Goal: Task Accomplishment & Management: Use online tool/utility

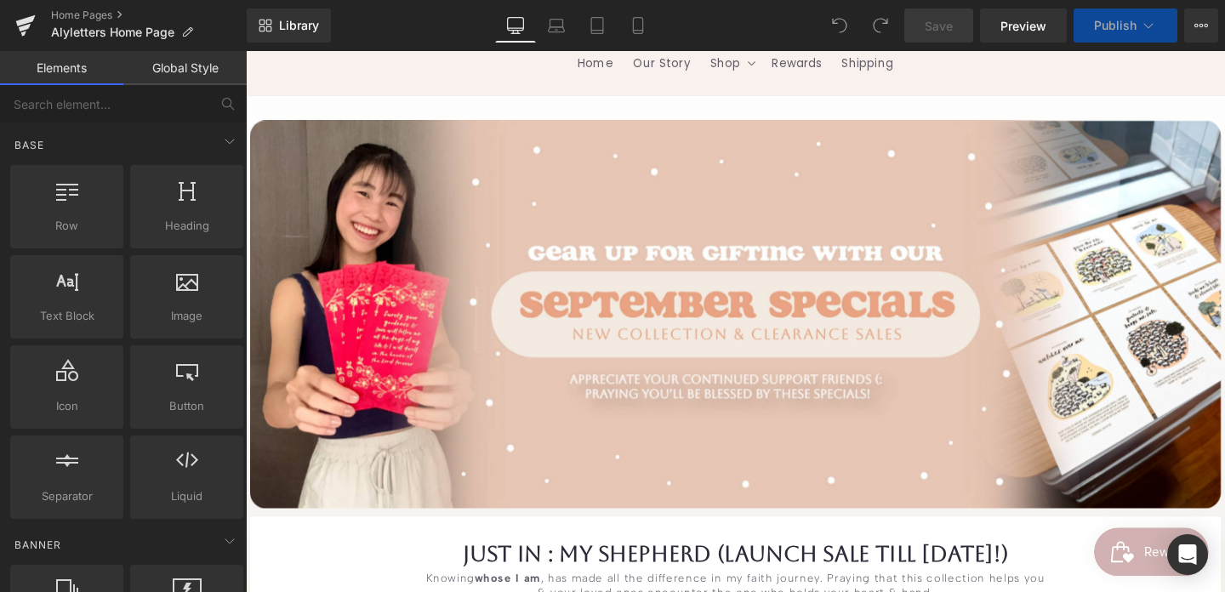
scroll to position [293, 0]
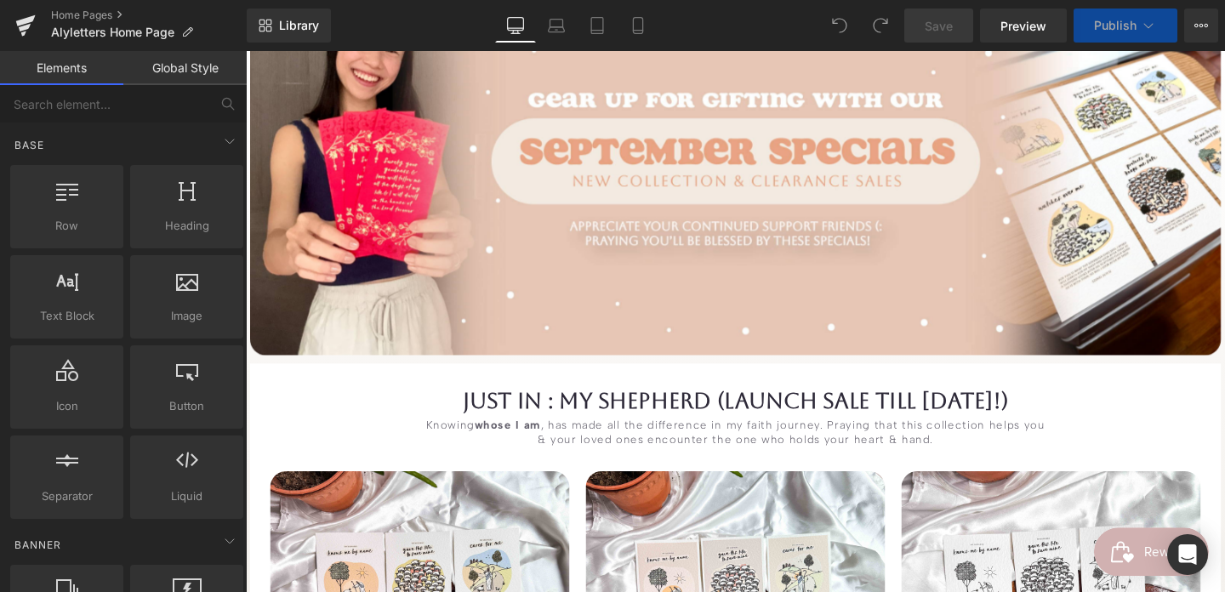
drag, startPoint x: 761, startPoint y: 405, endPoint x: 750, endPoint y: 406, distance: 11.1
click at [761, 405] on div "JUST IN : My ShepHerd (LaUNCH SALE till [DATE]!) Heading" at bounding box center [760, 418] width 995 height 27
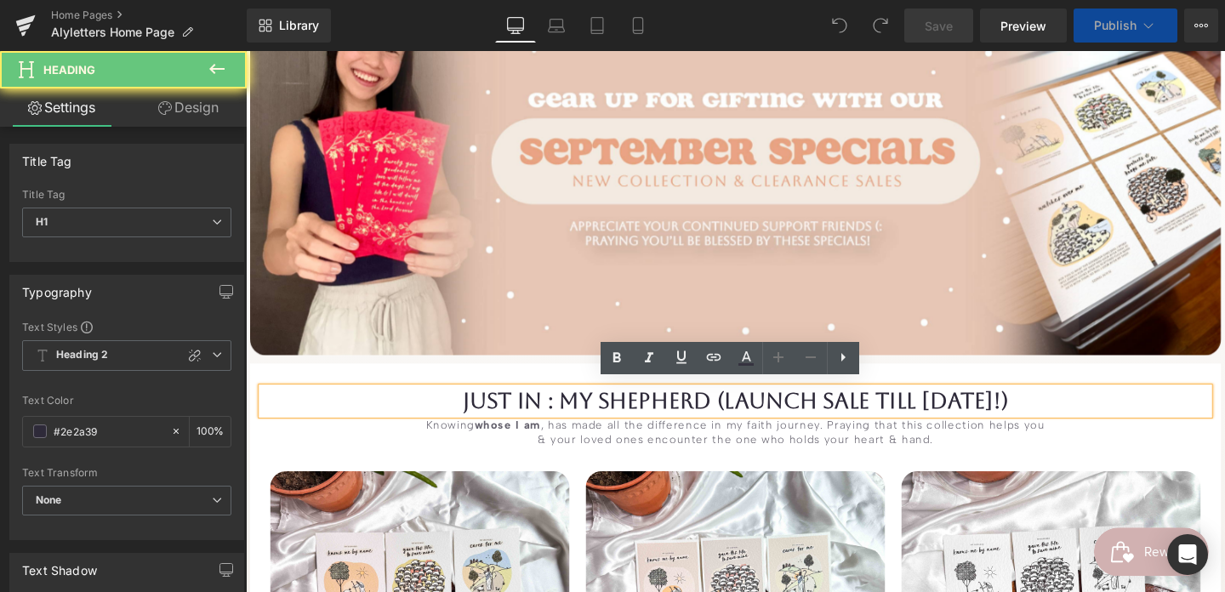
scroll to position [299, 0]
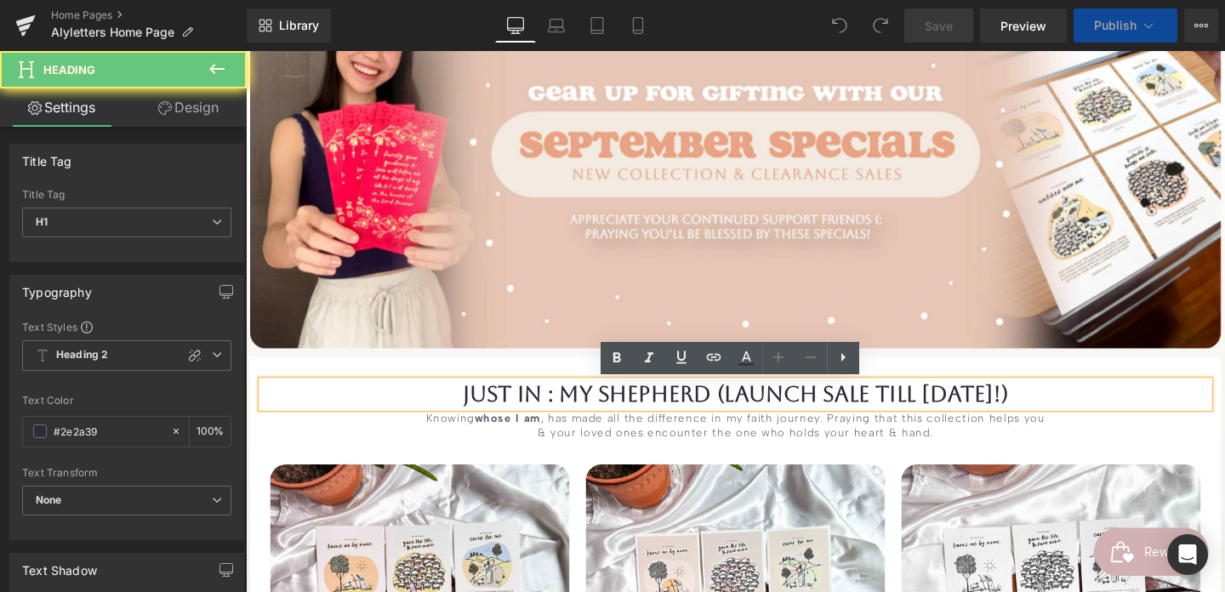
drag, startPoint x: 734, startPoint y: 408, endPoint x: 1103, endPoint y: 414, distance: 369.3
click at [1103, 414] on h1 "JUST IN : My ShepHerd (LaUNCH SALE till [DATE]!)" at bounding box center [760, 411] width 995 height 27
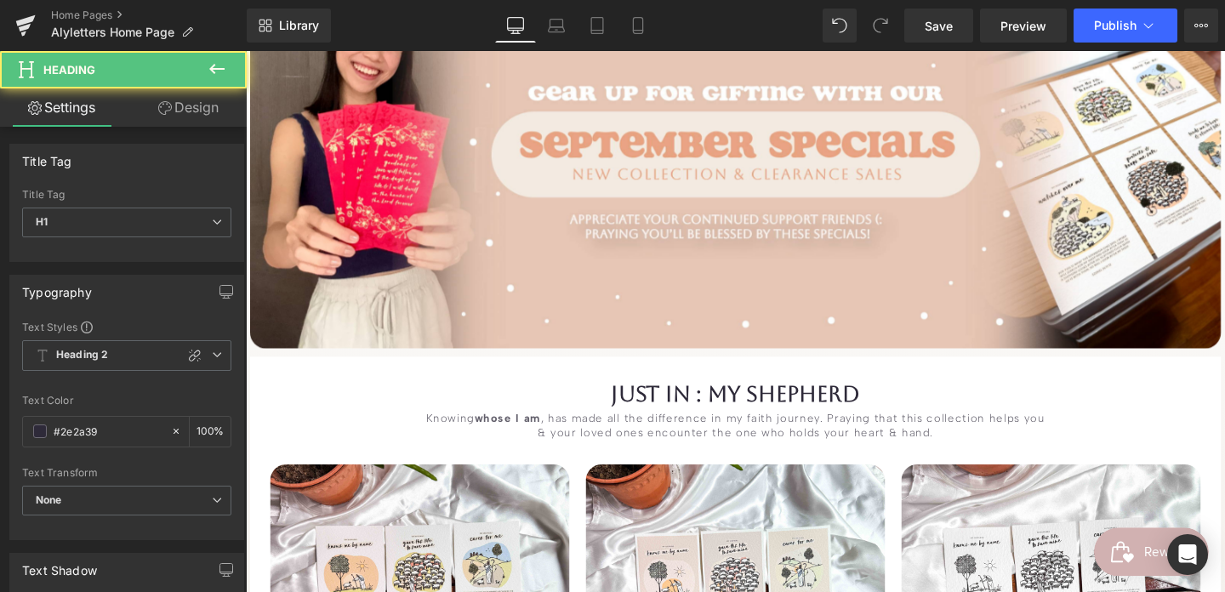
scroll to position [766, 0]
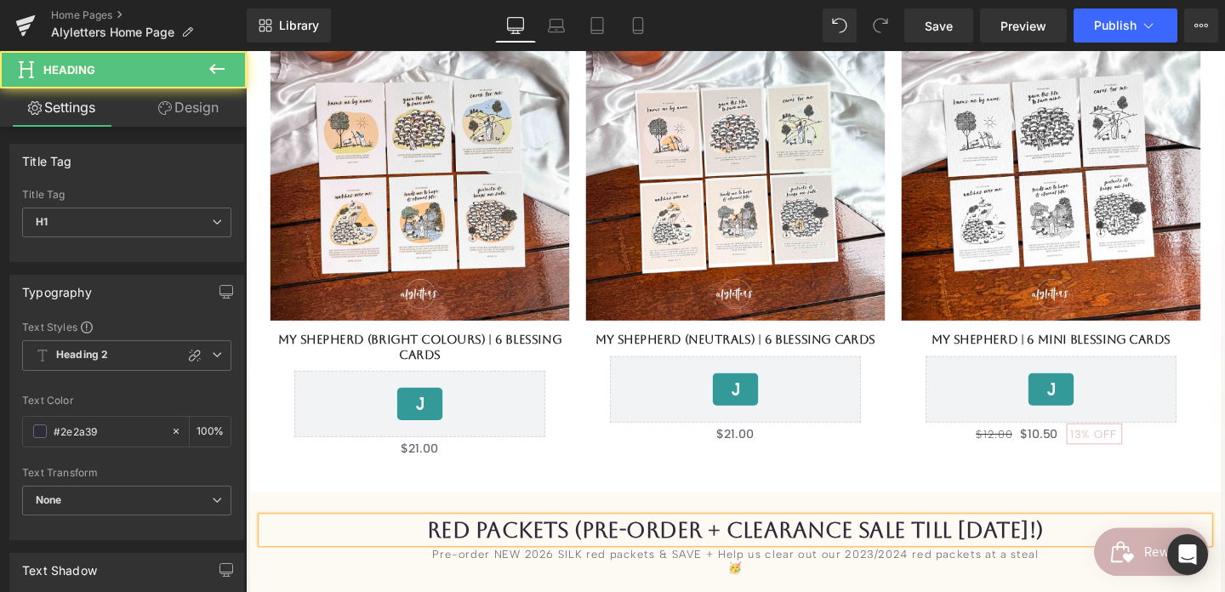
drag, startPoint x: 818, startPoint y: 579, endPoint x: 1126, endPoint y: 556, distance: 308.8
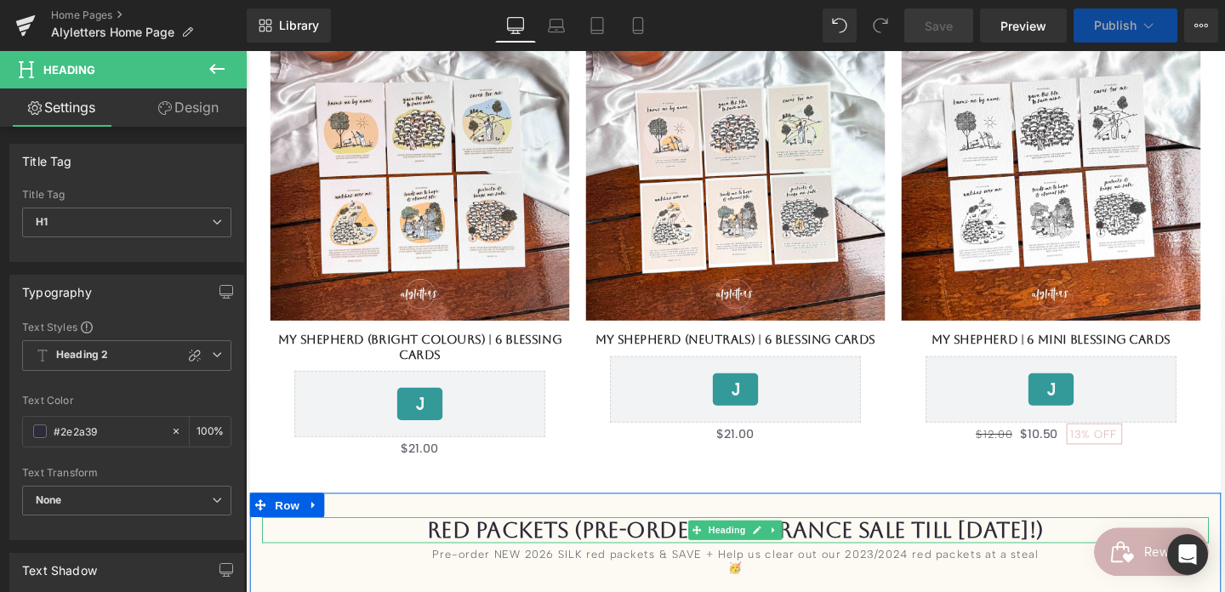
drag, startPoint x: 1119, startPoint y: 556, endPoint x: 596, endPoint y: 547, distance: 522.4
click at [596, 547] on h1 "RED PACKETS (PRE-ORDER + CLEARANCE SALE TILL [DATE]!)" at bounding box center [760, 554] width 995 height 27
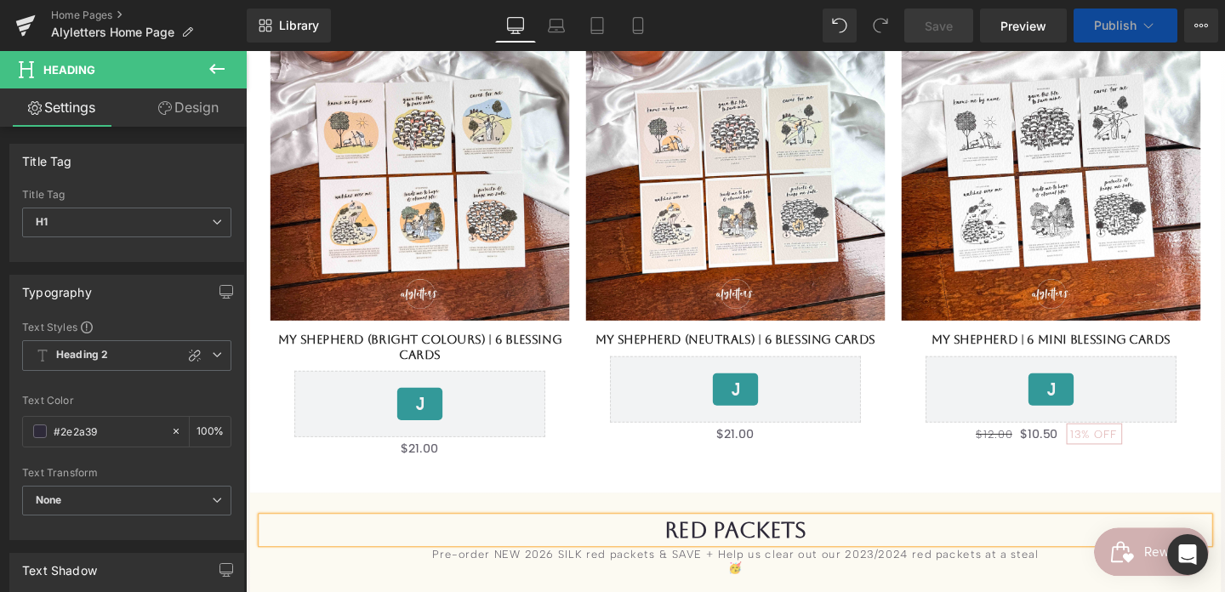
scroll to position [1565, 0]
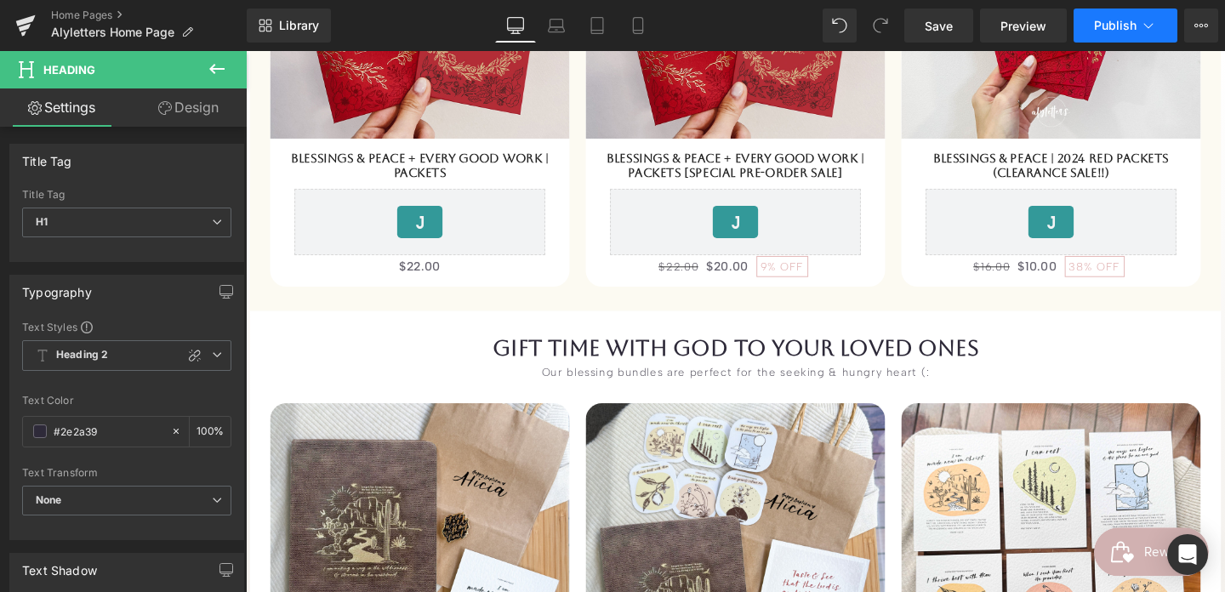
click at [1141, 25] on icon at bounding box center [1148, 25] width 17 height 17
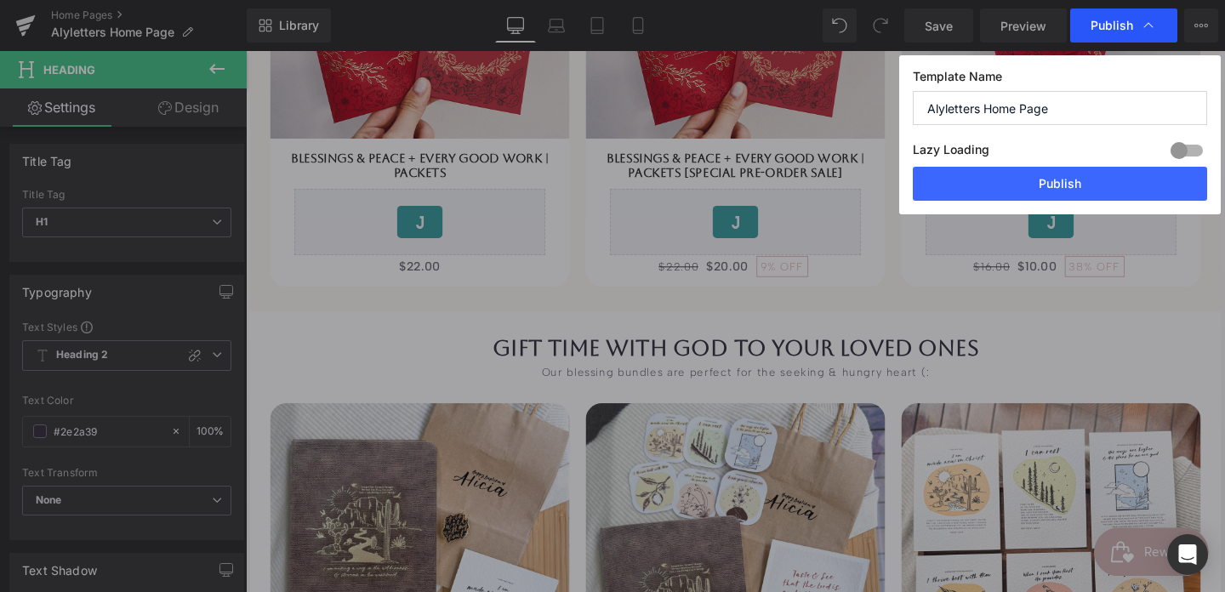
scroll to position [914, 0]
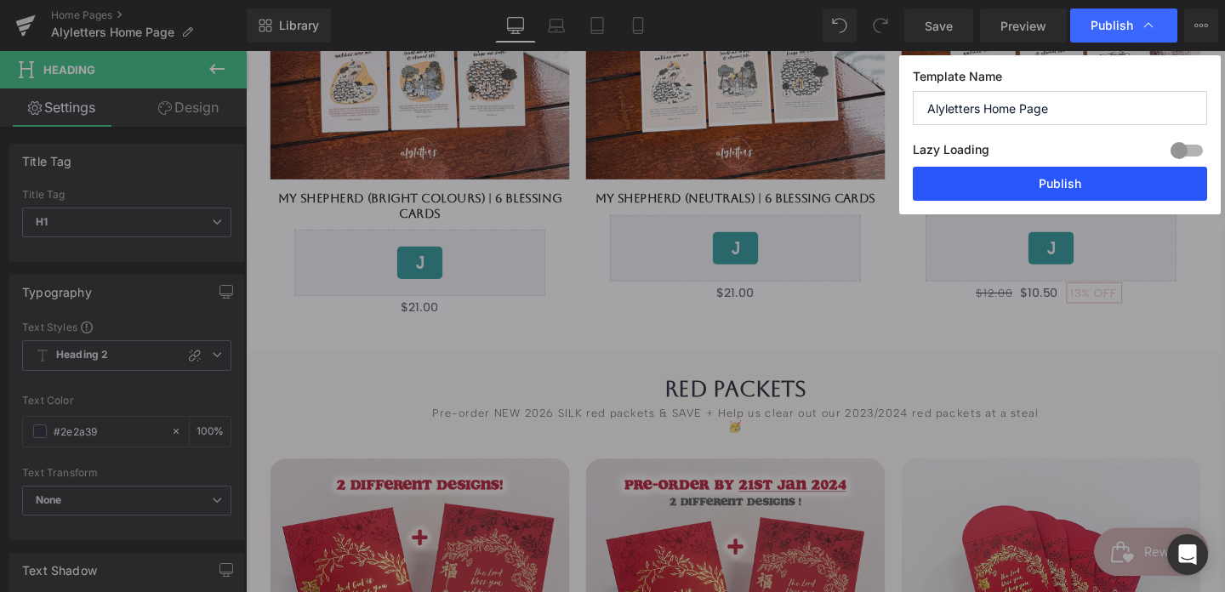
click at [1106, 173] on button "Publish" at bounding box center [1060, 184] width 294 height 34
